Goal: Check status

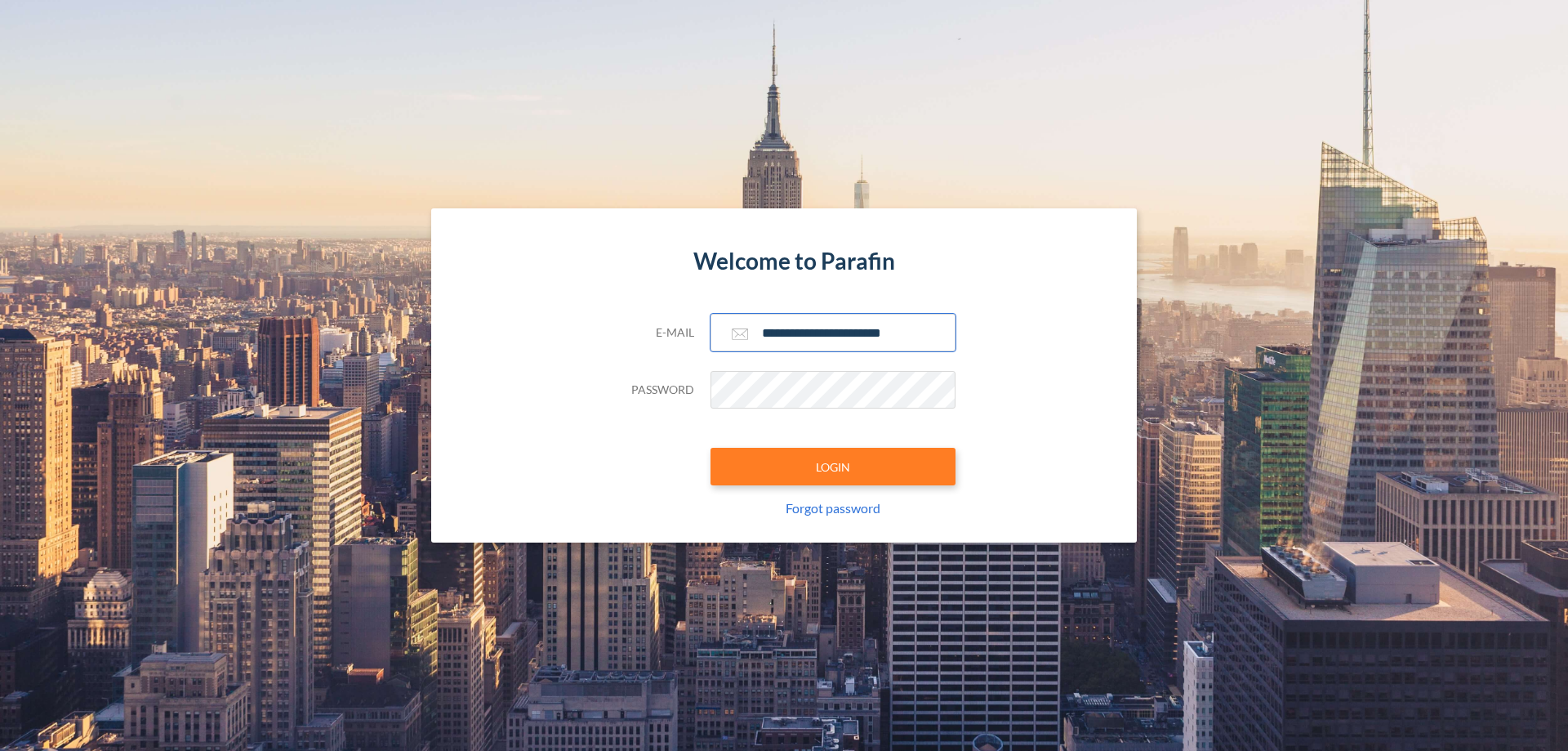
type input "**********"
click at [833, 466] on button "LOGIN" at bounding box center [833, 466] width 245 height 37
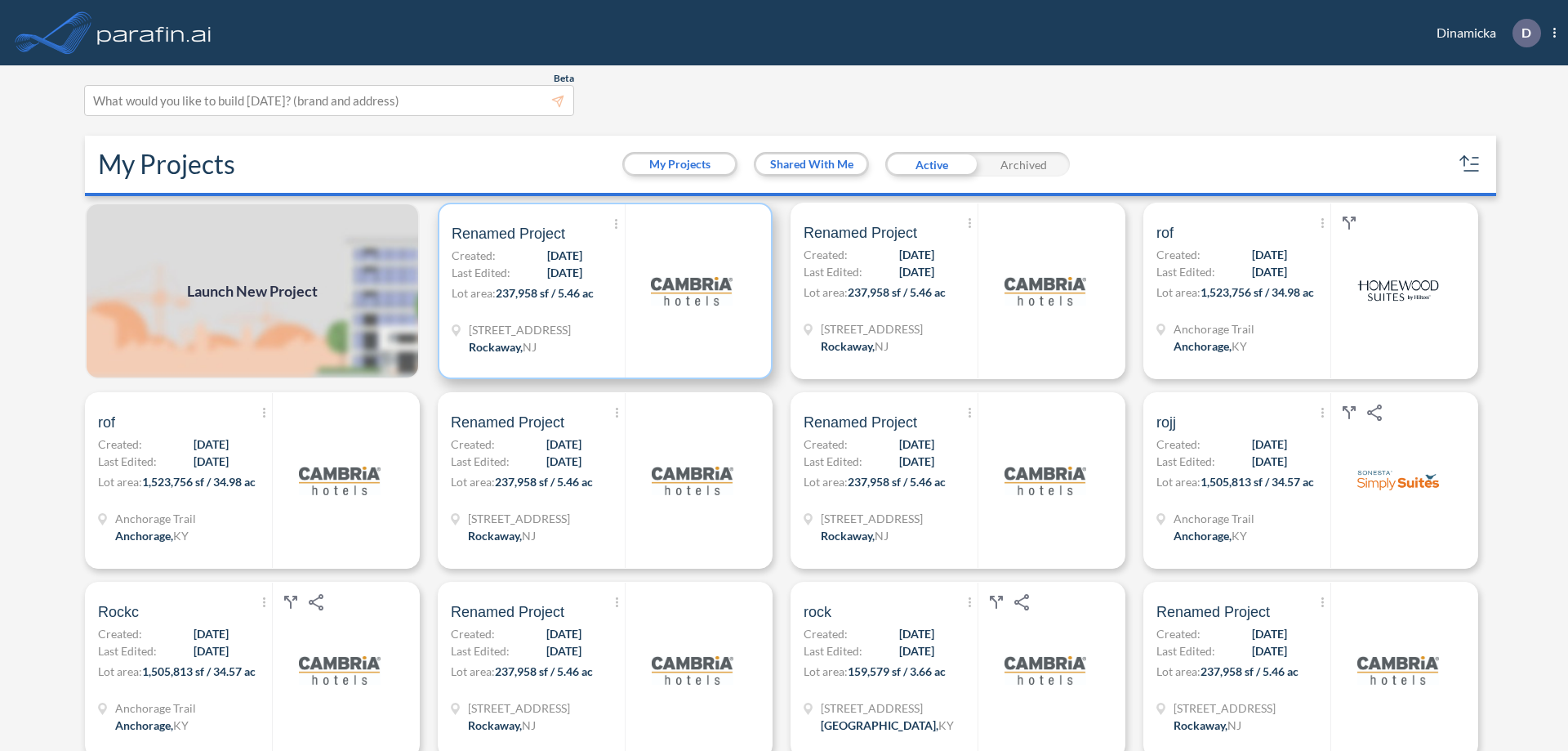
scroll to position [4, 0]
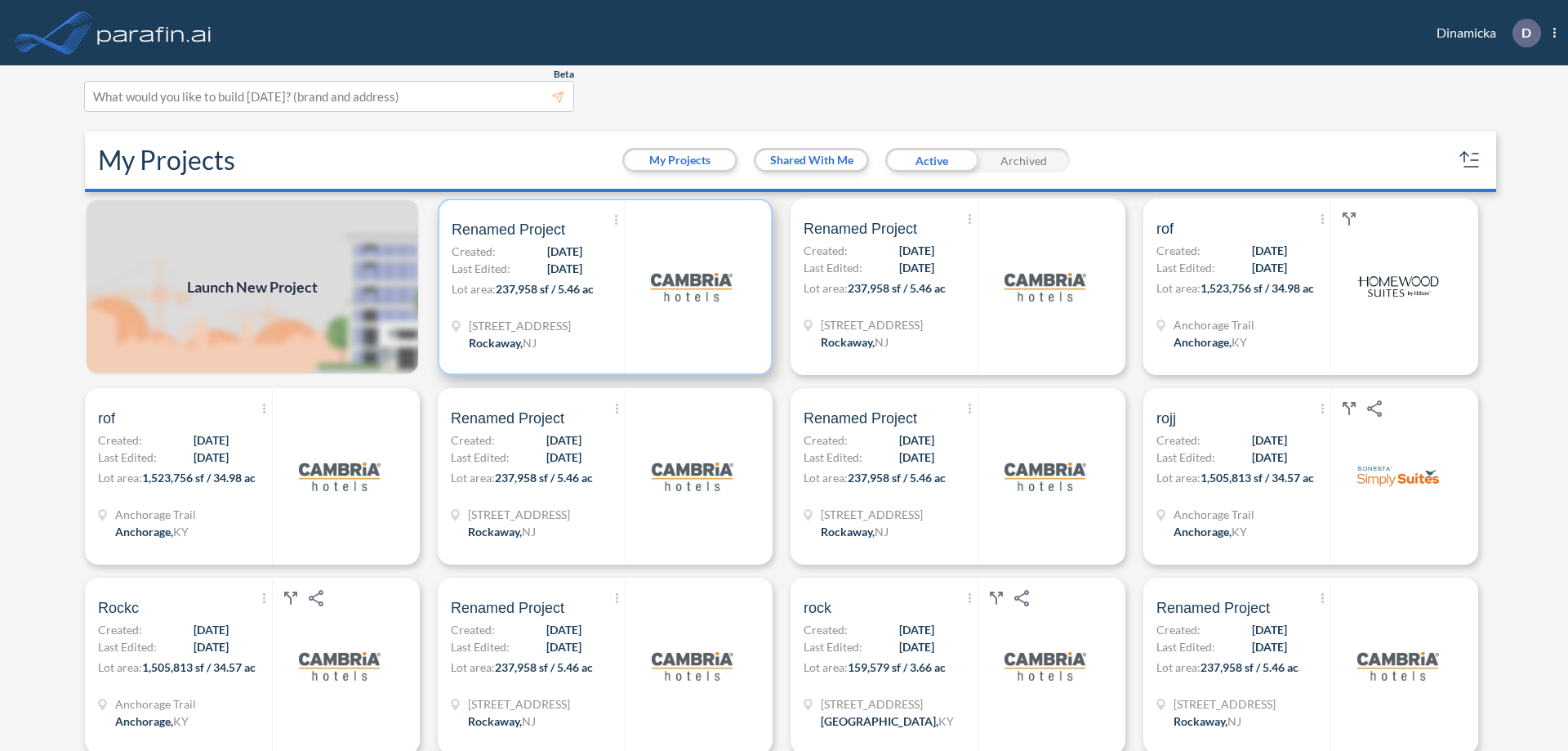
click at [602, 287] on p "Lot area: 237,958 sf / 5.46 ac" at bounding box center [538, 292] width 173 height 23
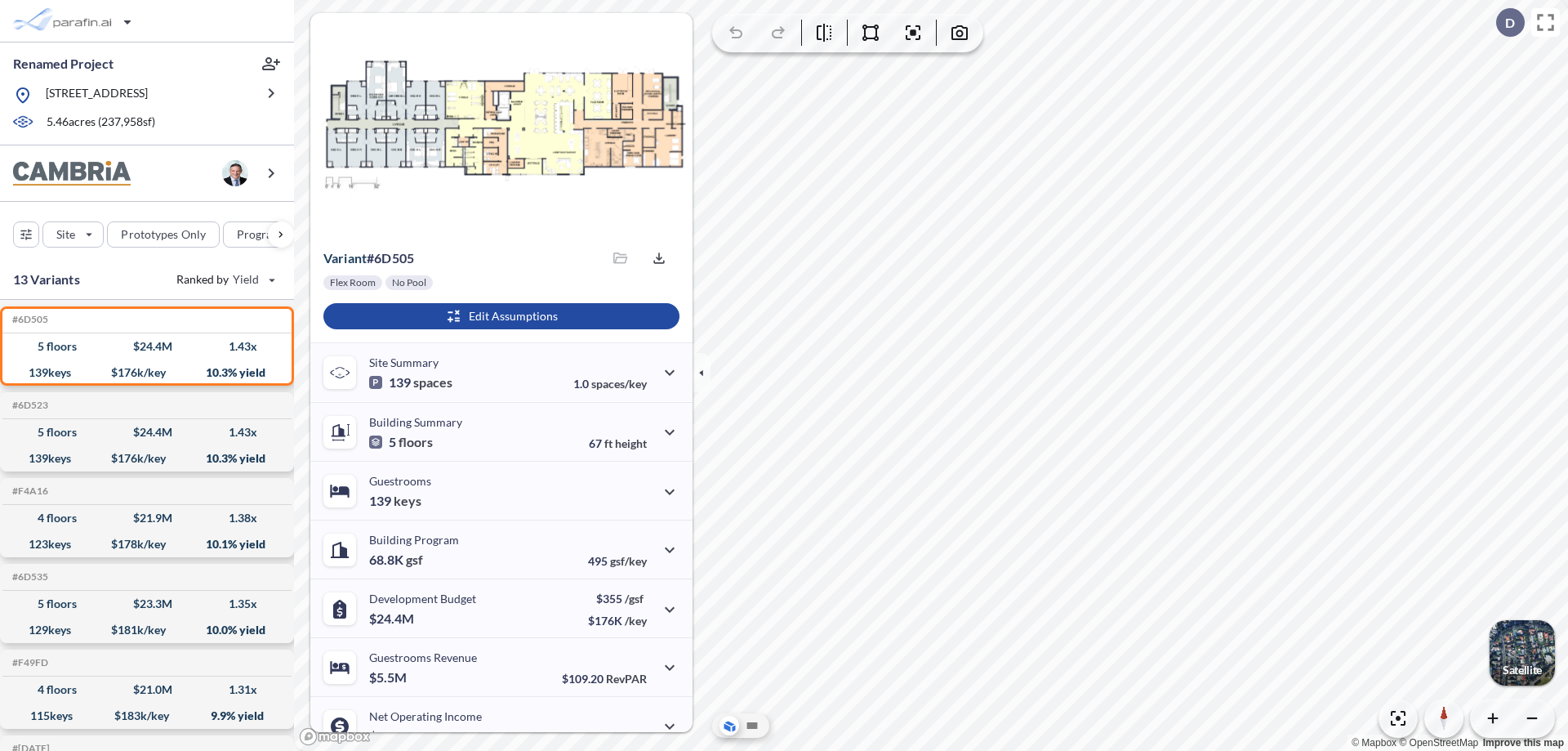
scroll to position [82, 0]
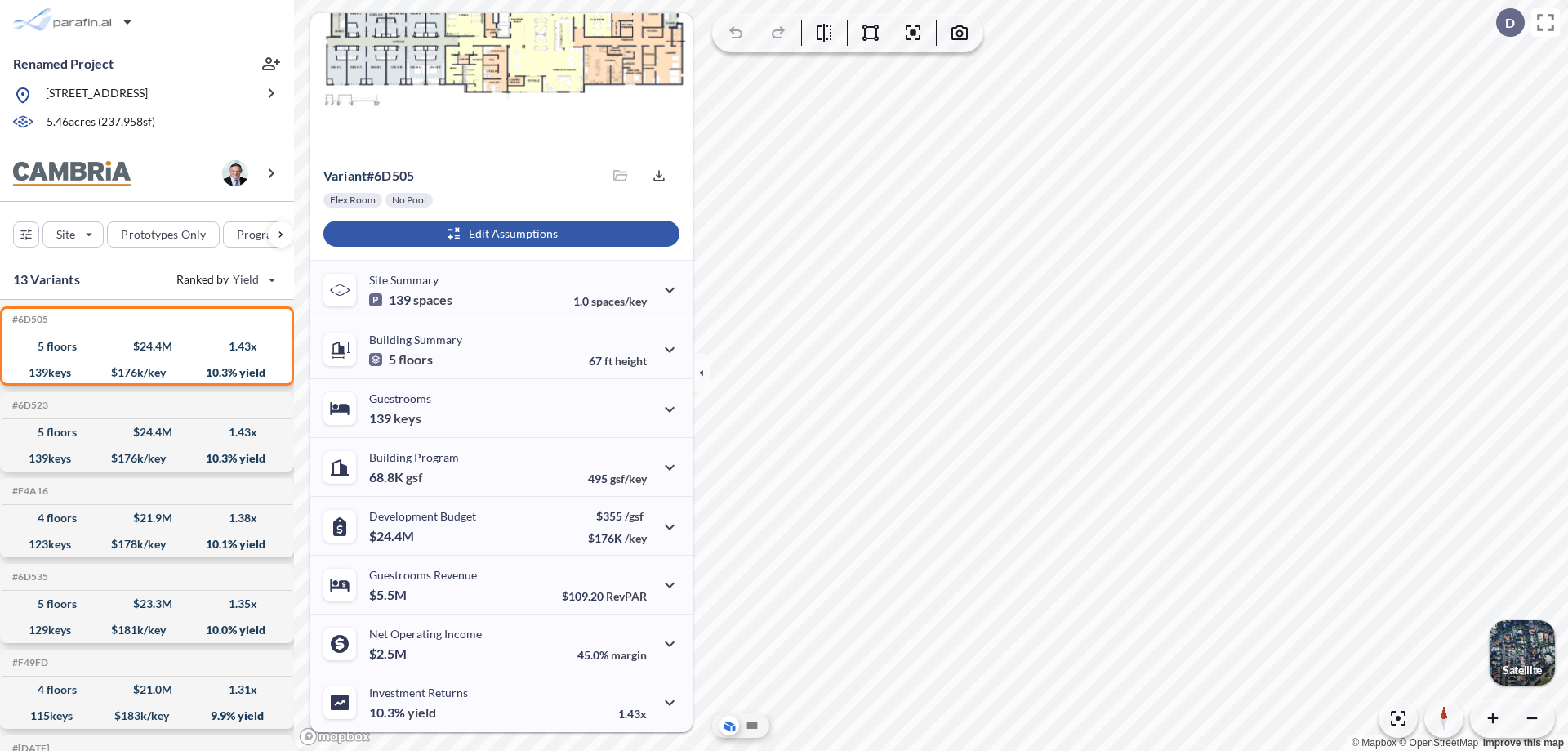
click at [500, 234] on div "button" at bounding box center [501, 234] width 356 height 26
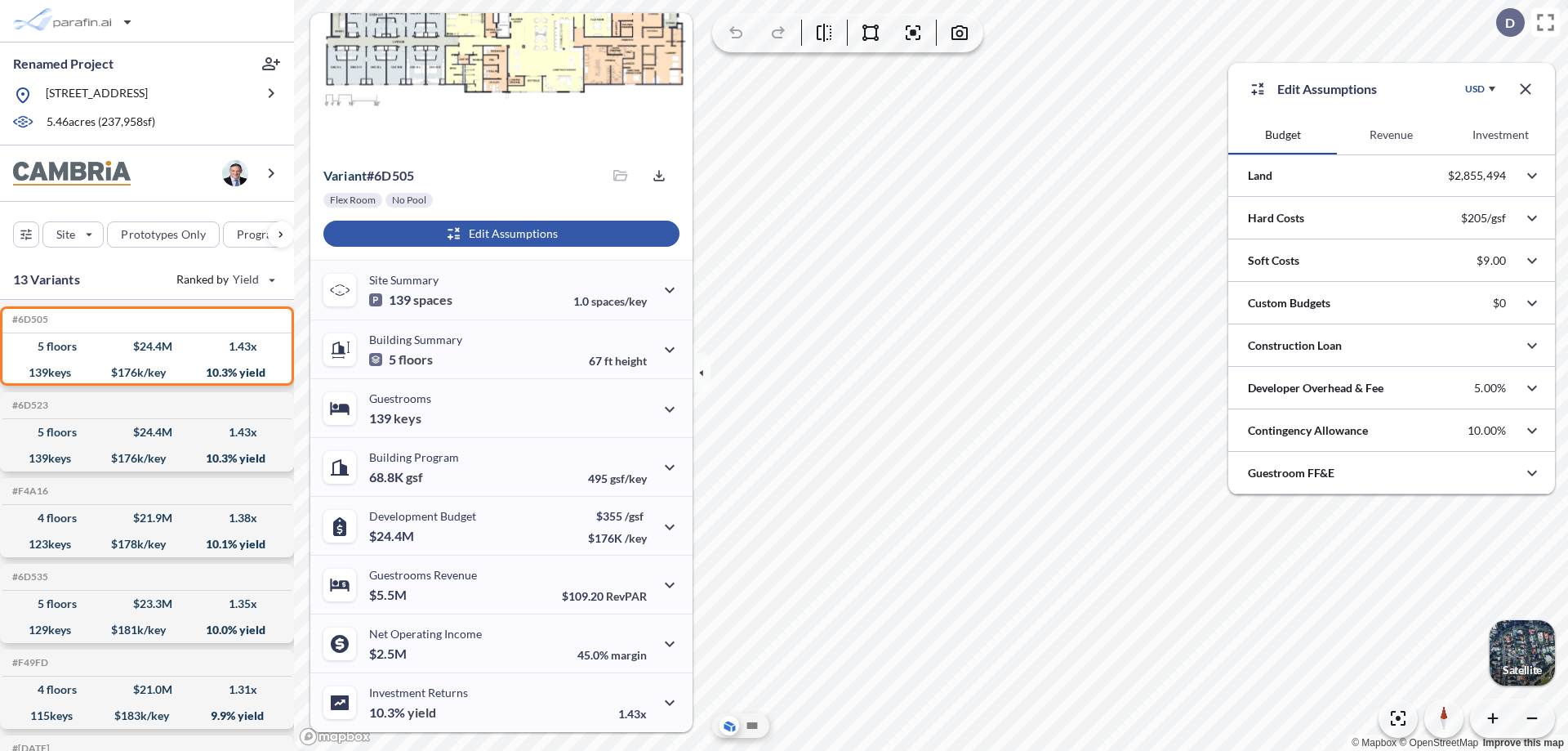
click at [1391, 135] on button "Revenue" at bounding box center [1391, 135] width 109 height 39
